Goal: Transaction & Acquisition: Book appointment/travel/reservation

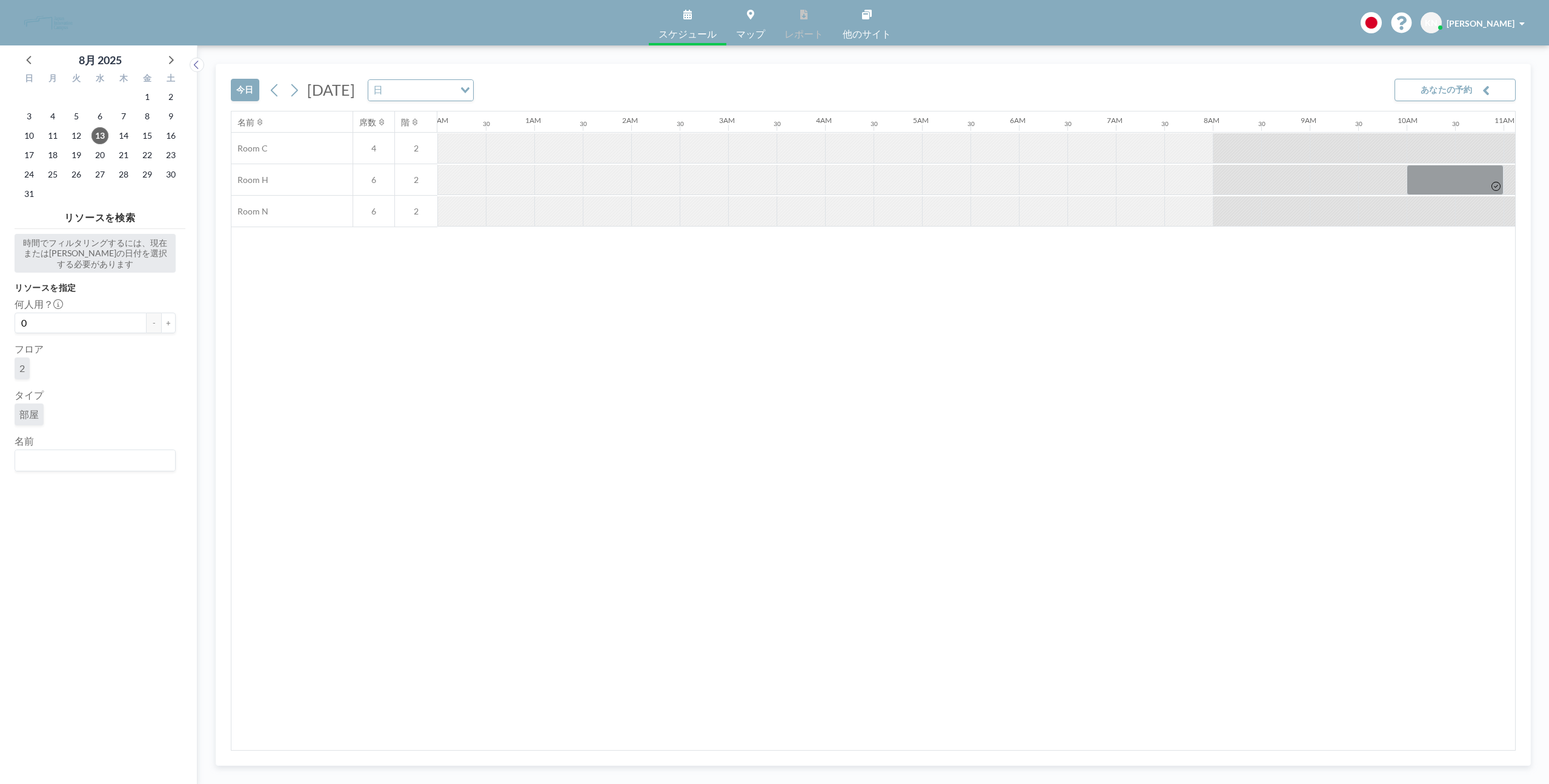
scroll to position [0, 1250]
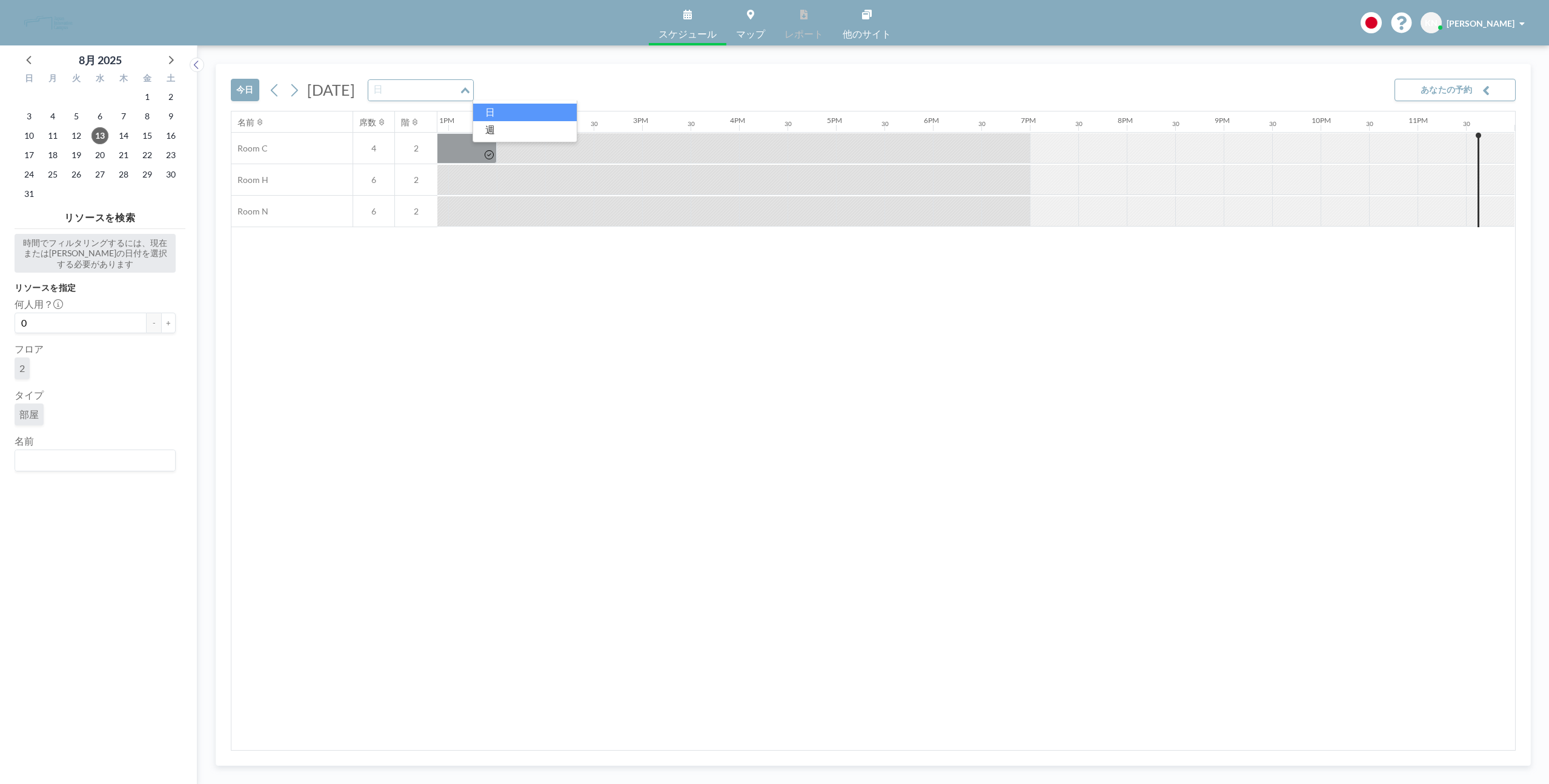
click at [458, 92] on input "Search for option" at bounding box center [413, 91] width 88 height 16
click at [355, 86] on span "[DATE]" at bounding box center [331, 89] width 48 height 18
click at [101, 154] on span "20" at bounding box center [99, 155] width 17 height 17
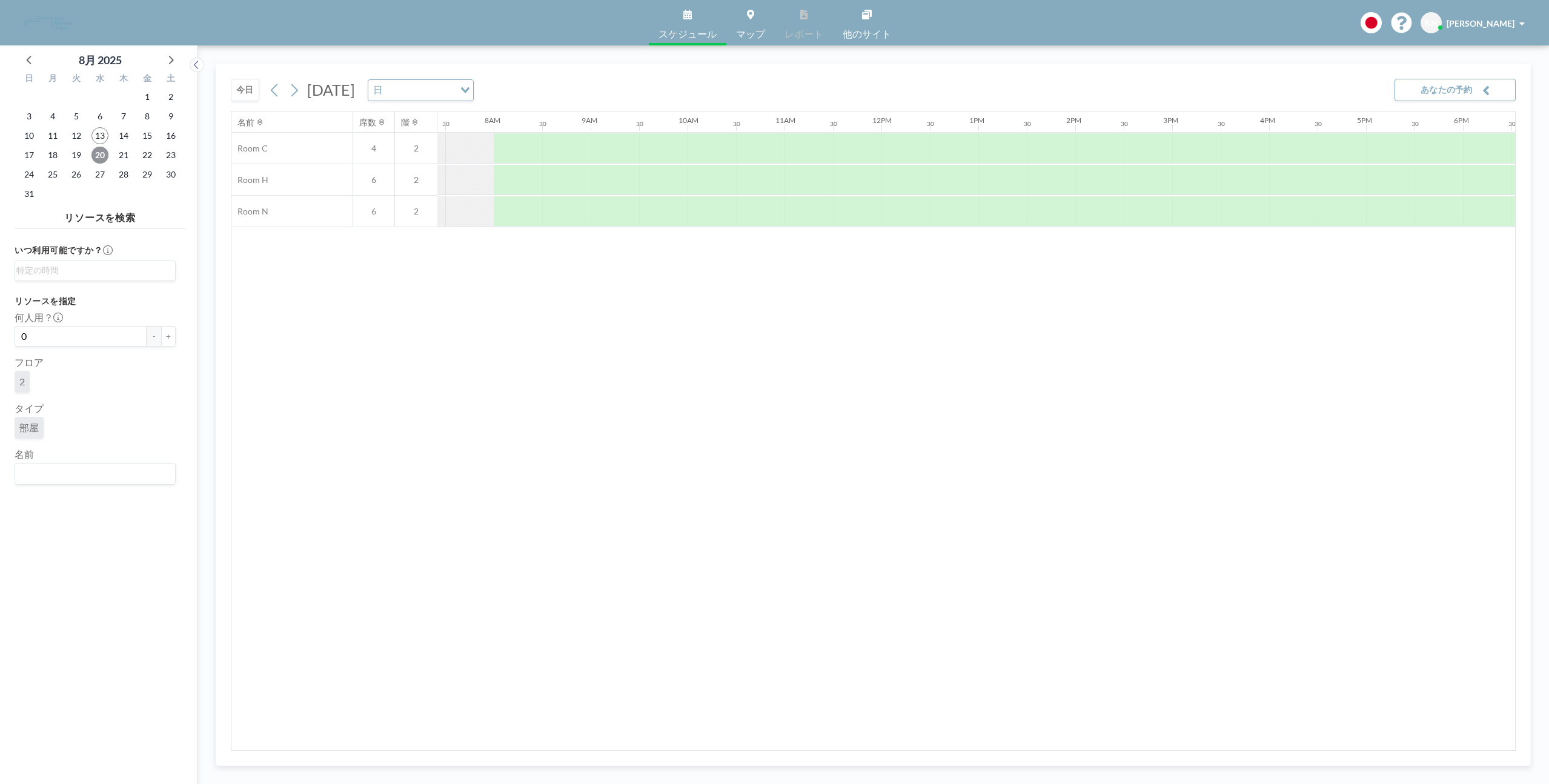
scroll to position [0, 727]
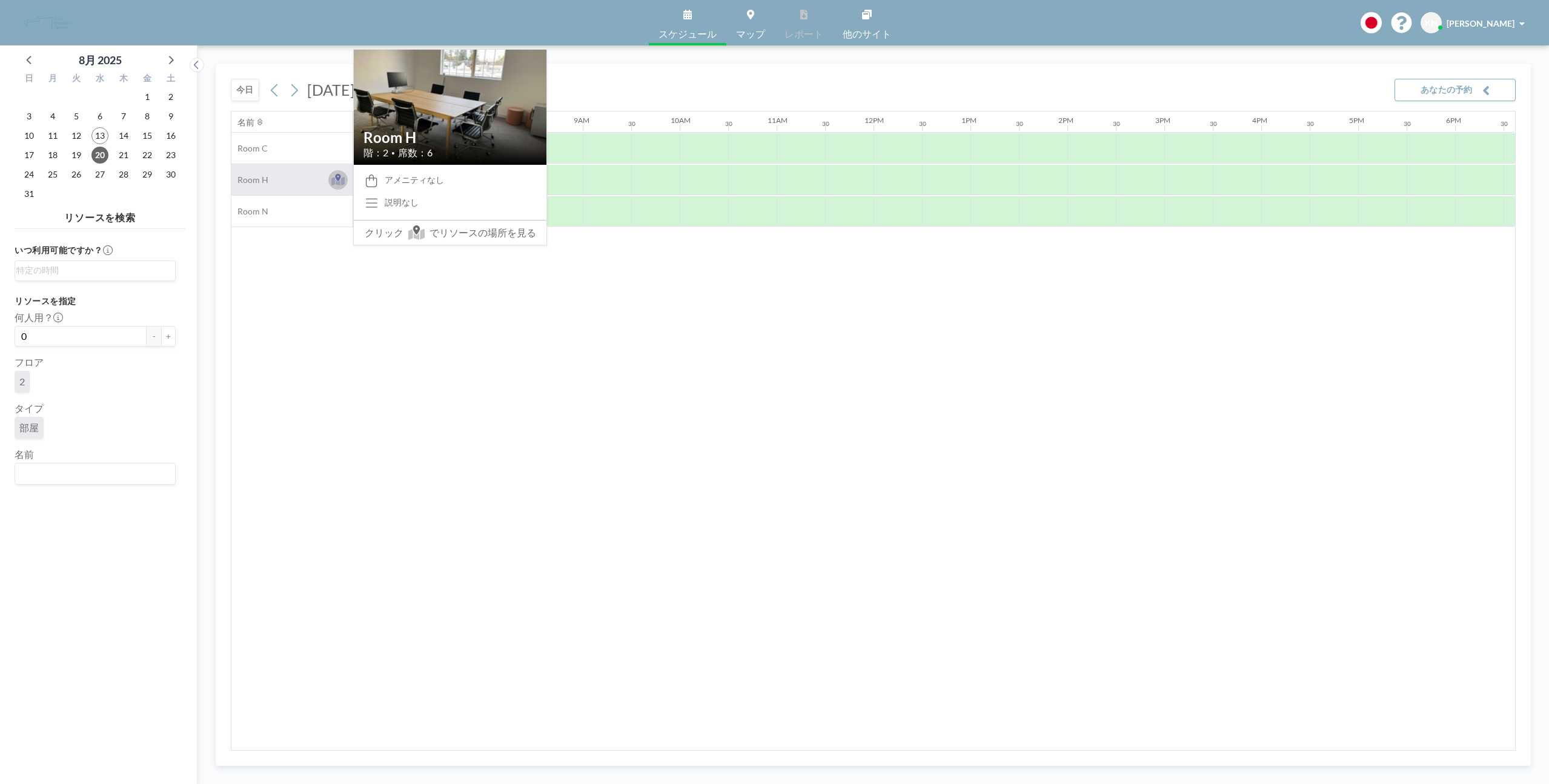
click at [343, 181] on icon at bounding box center [338, 181] width 14 height 9
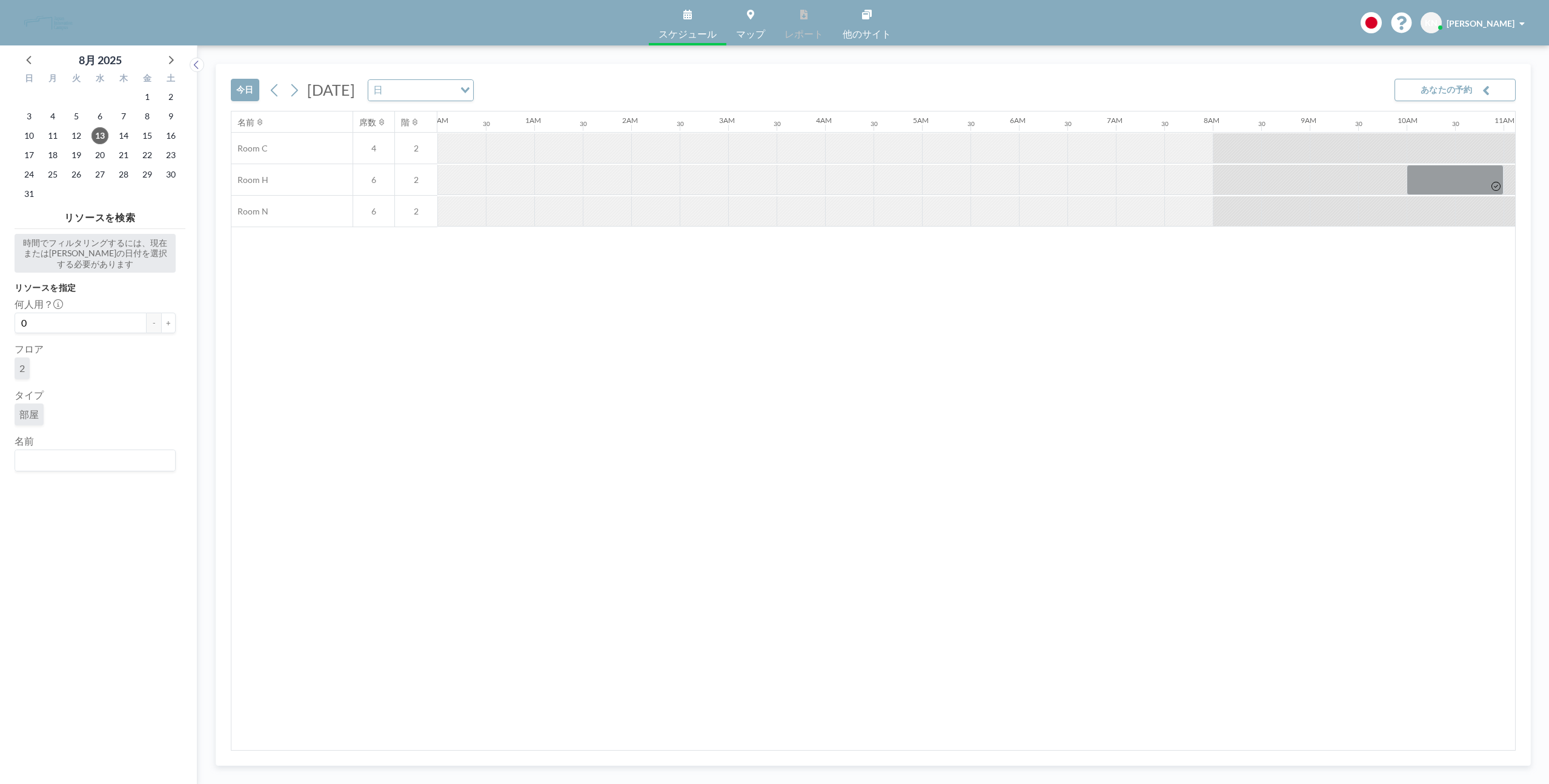
scroll to position [0, 1250]
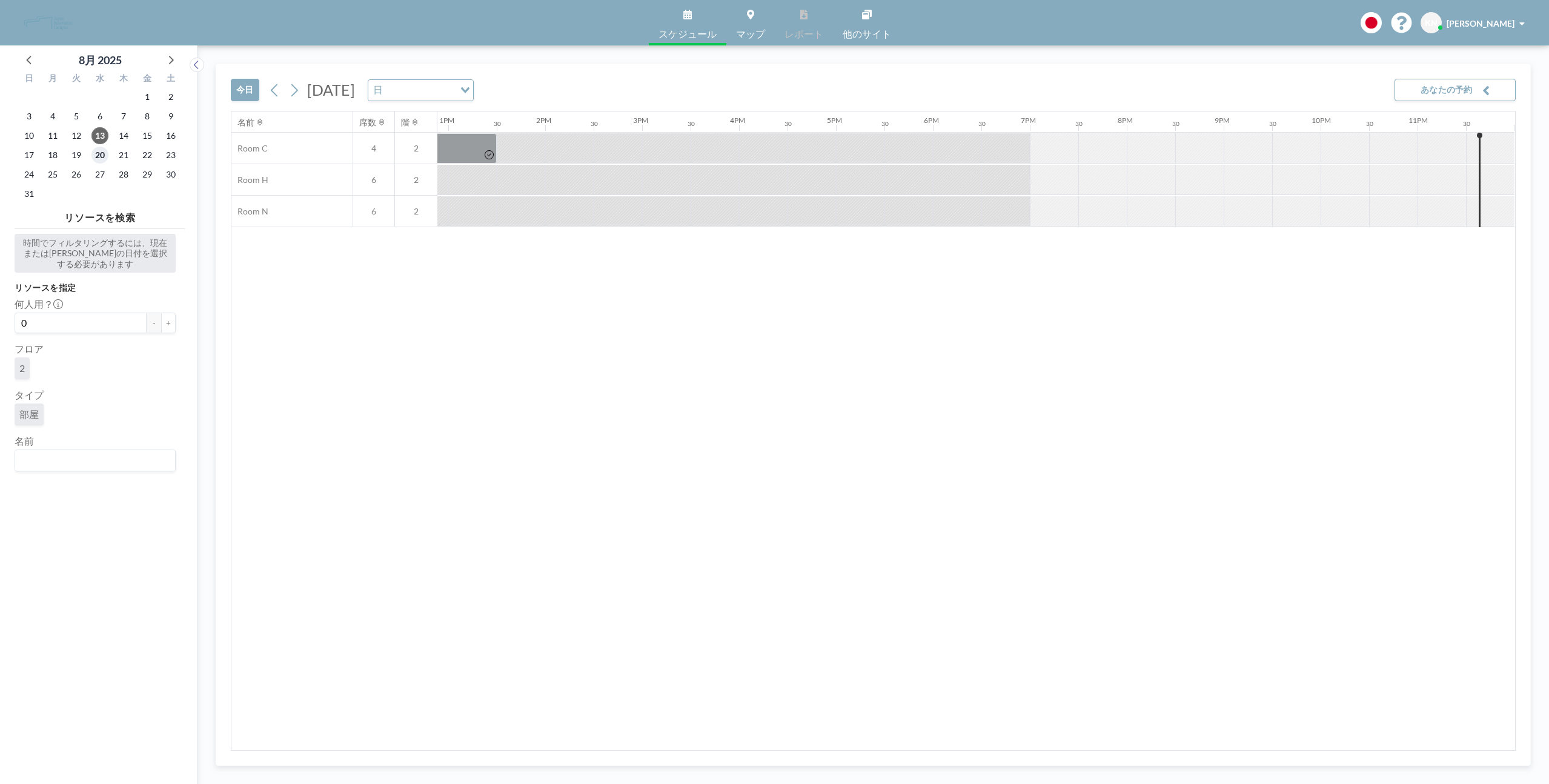
click at [99, 154] on span "20" at bounding box center [99, 155] width 17 height 17
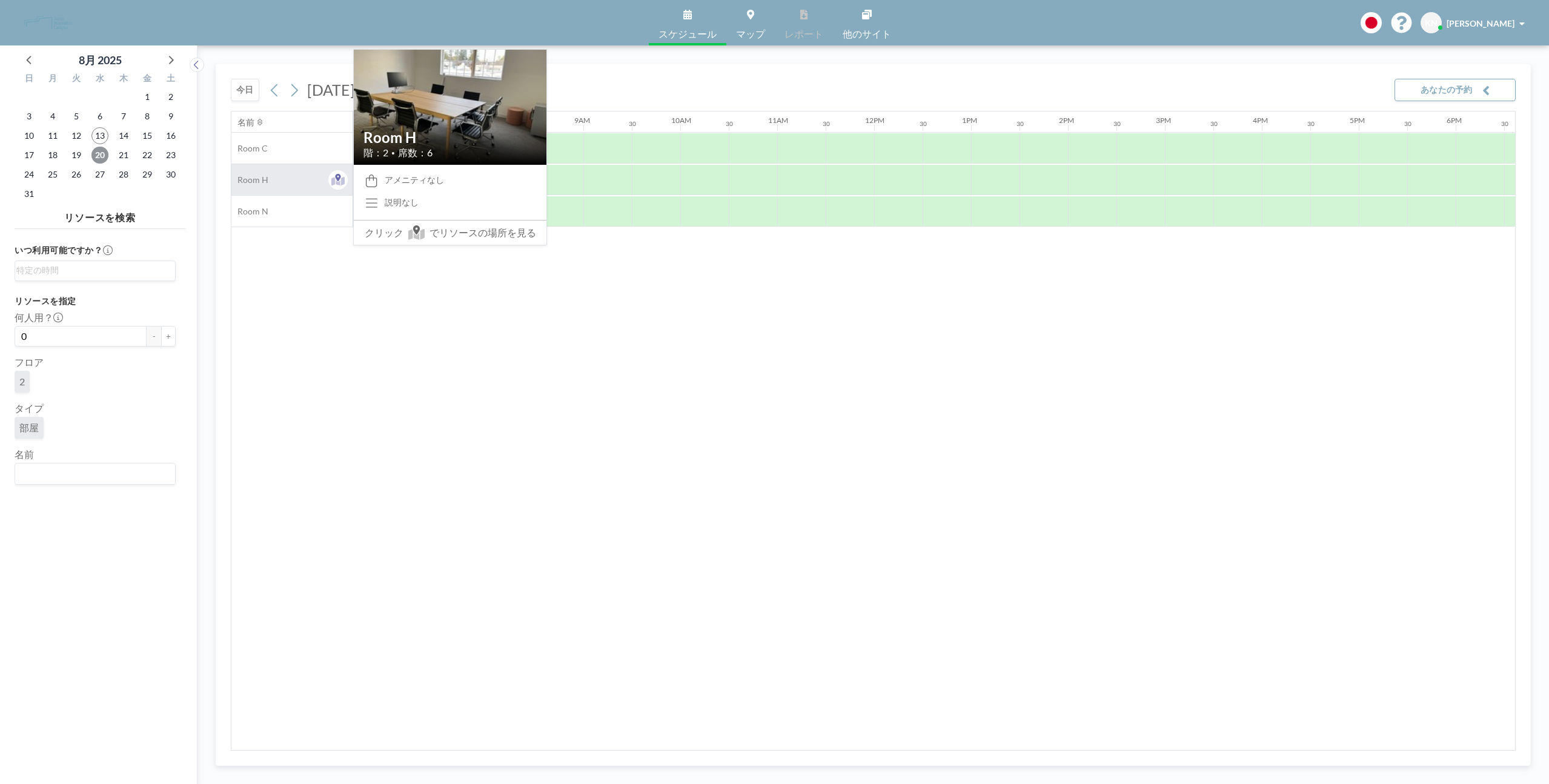
scroll to position [0, 727]
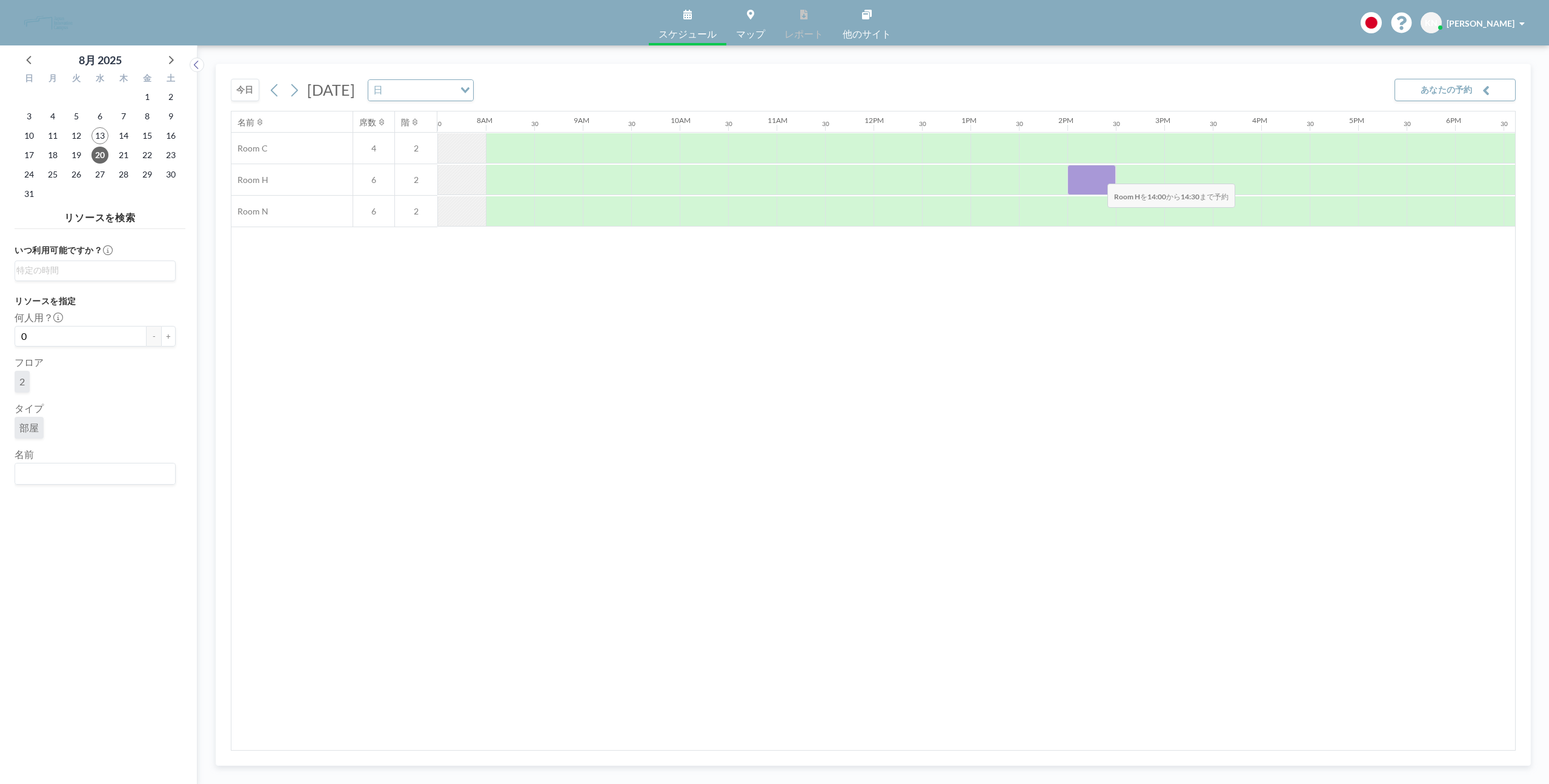
click at [1097, 176] on div at bounding box center [1091, 179] width 49 height 30
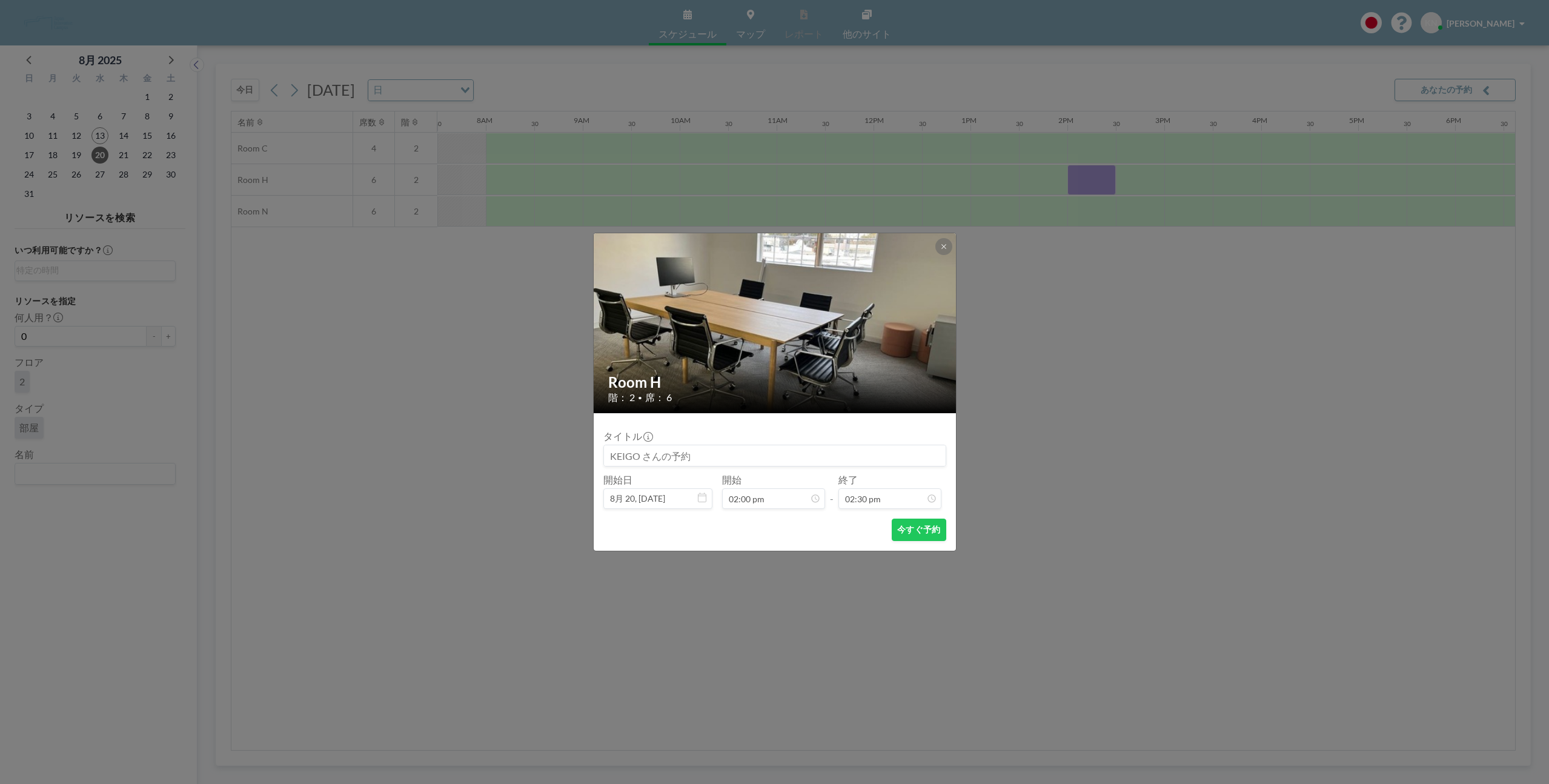
click at [1169, 175] on div "Room H 階： 2 • 席： 6 タイトル 開始日 8月 20, 2025 開始 02:00 pm - 終了 02:30 pm 今すぐ予約" at bounding box center [774, 392] width 1549 height 784
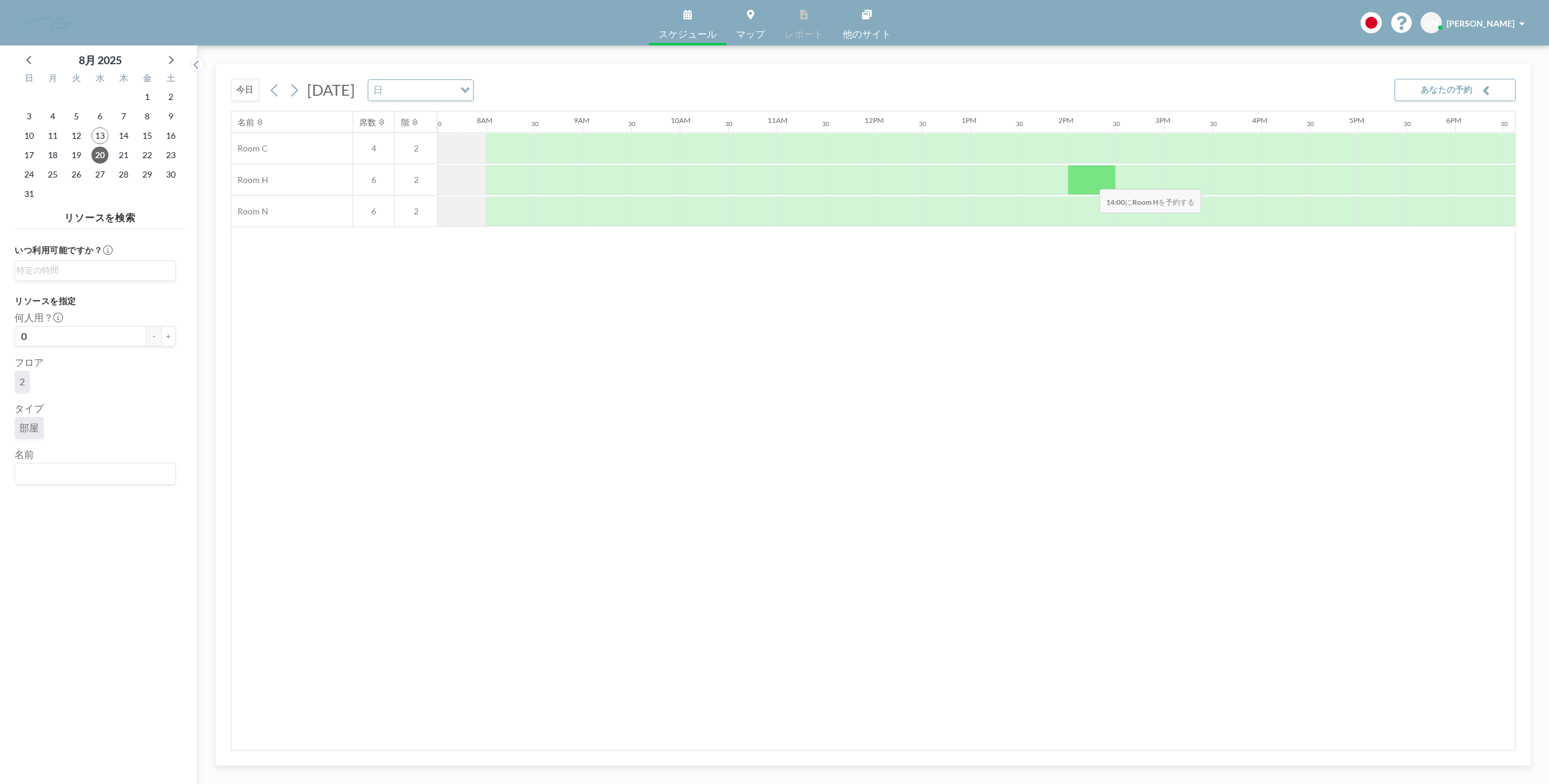
click at [1090, 181] on div at bounding box center [1091, 179] width 49 height 30
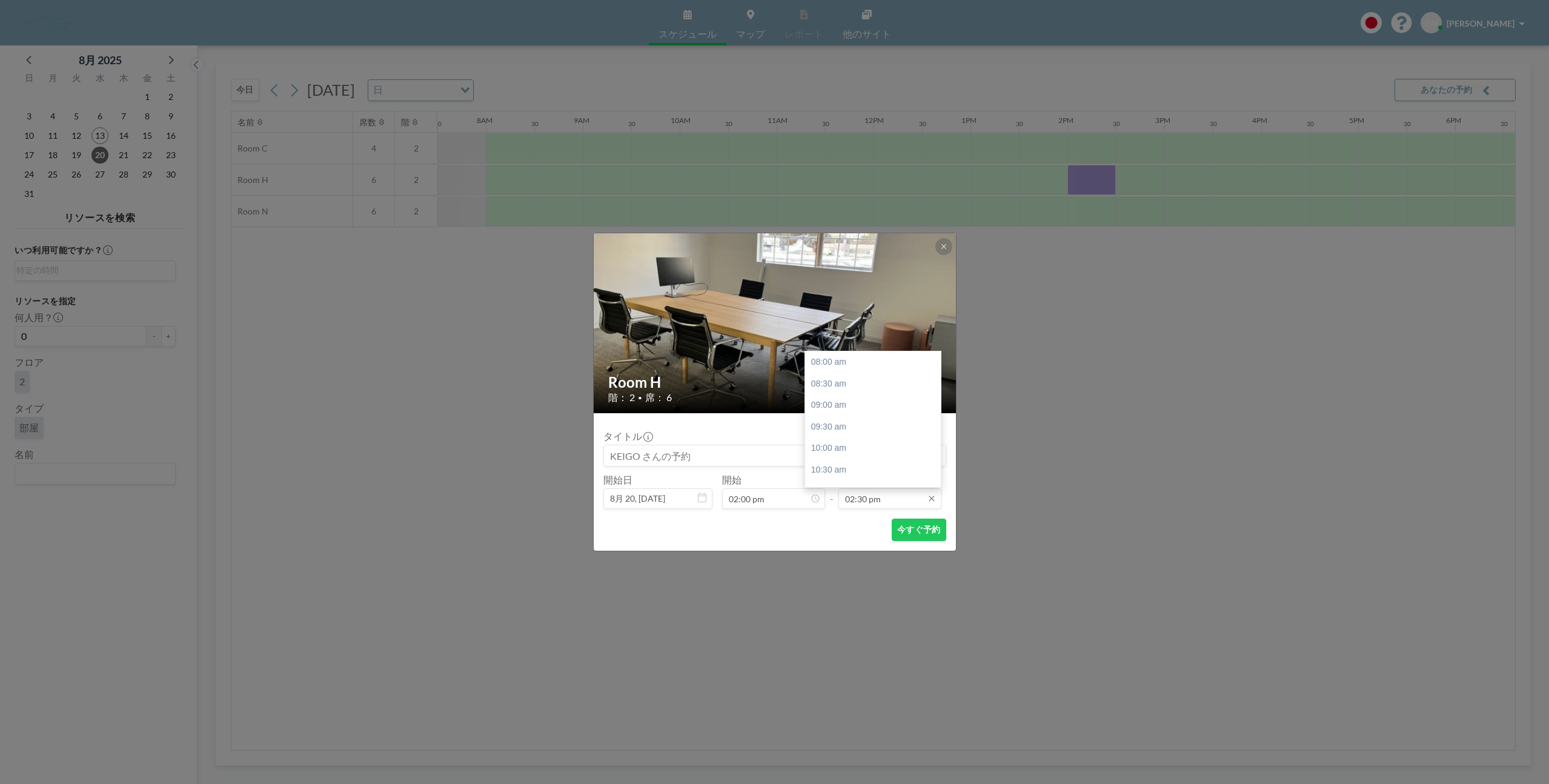
scroll to position [281, 0]
click at [878, 498] on input "02:30 pm" at bounding box center [890, 498] width 103 height 20
click at [855, 403] on div "03:30 pm" at bounding box center [876, 405] width 143 height 22
type input "03:30 pm"
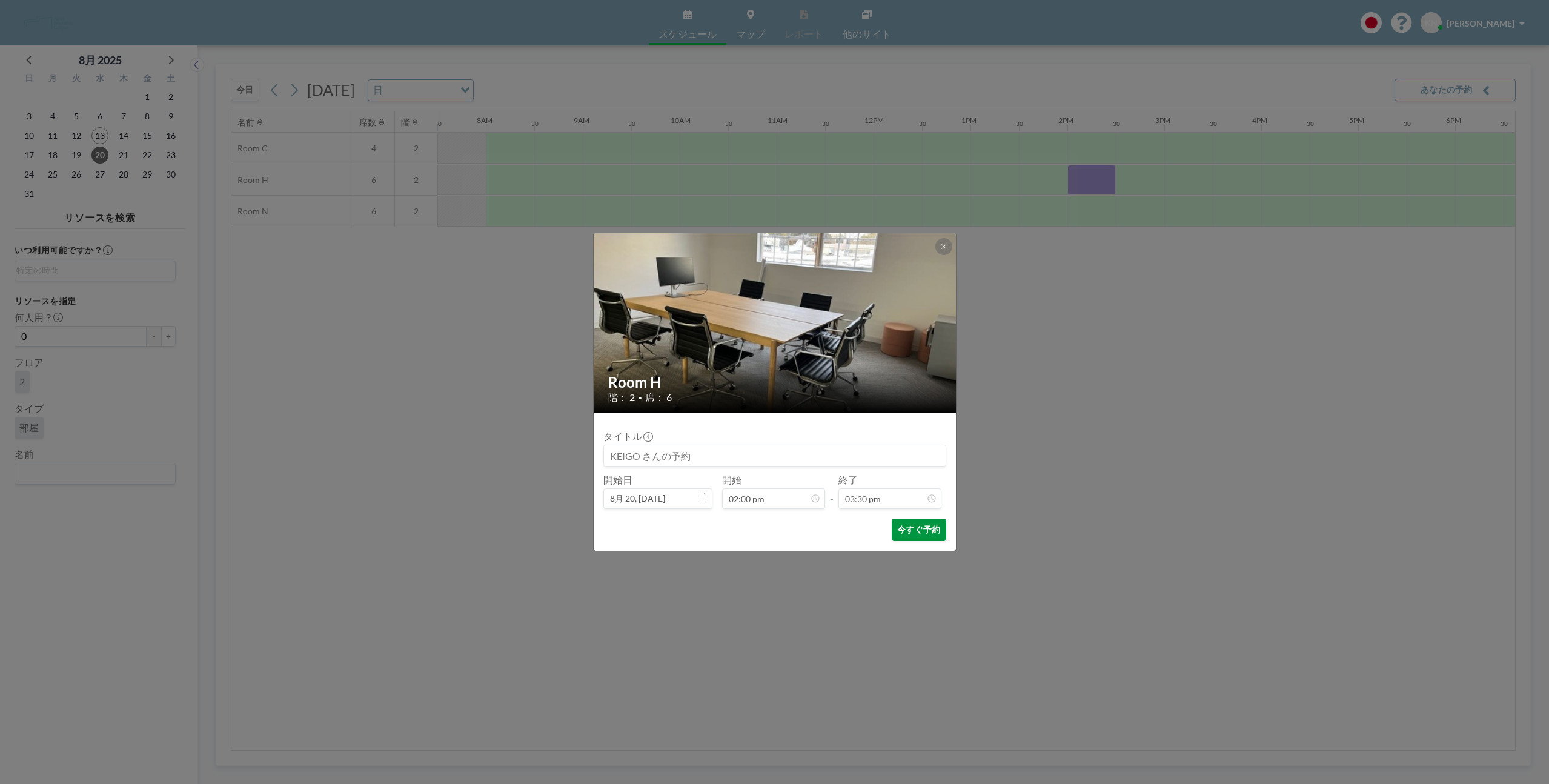
click at [924, 530] on button "今すぐ予約" at bounding box center [919, 530] width 54 height 22
